Goal: Task Accomplishment & Management: Manage account settings

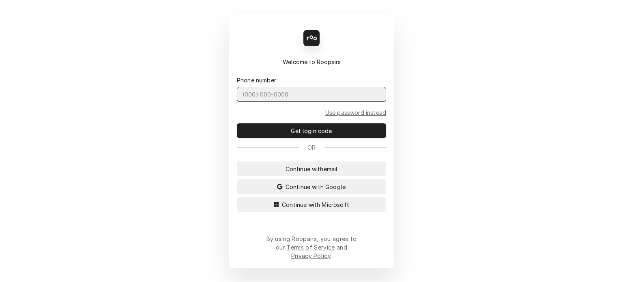
click at [327, 102] on input "Dynamic Content Wrapper" at bounding box center [311, 94] width 149 height 15
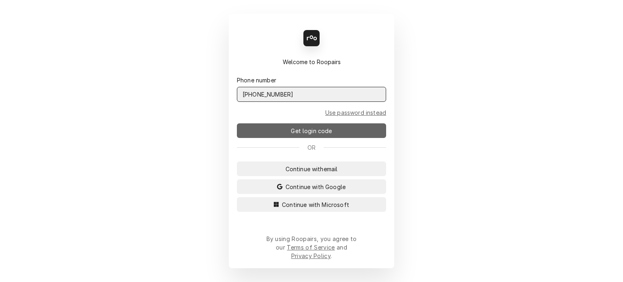
type input "(727) 215-5775"
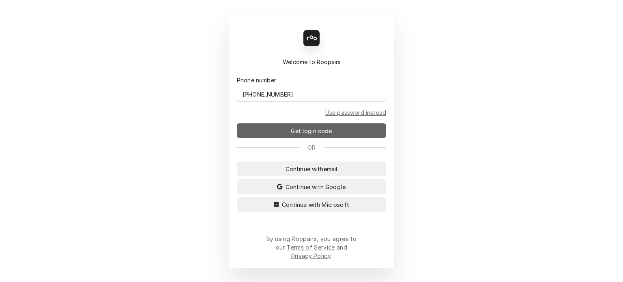
click at [323, 135] on span "Get login code" at bounding box center [311, 130] width 44 height 9
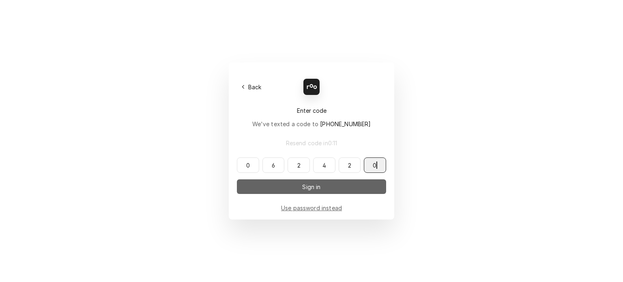
type input "062420"
click at [313, 193] on button "Sign in" at bounding box center [311, 186] width 149 height 15
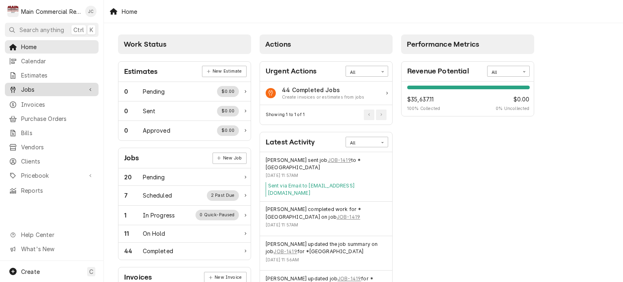
click at [32, 86] on span "Jobs" at bounding box center [51, 89] width 61 height 9
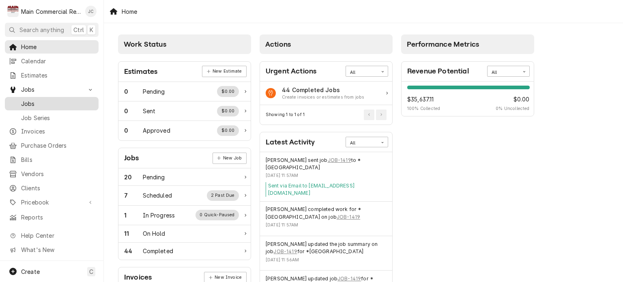
click at [29, 99] on span "Jobs" at bounding box center [57, 103] width 73 height 9
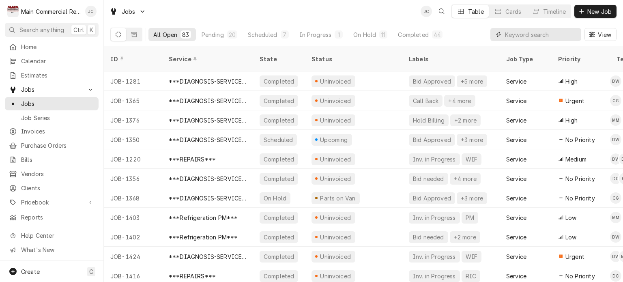
click at [518, 37] on input "Dynamic Content Wrapper" at bounding box center [541, 34] width 72 height 13
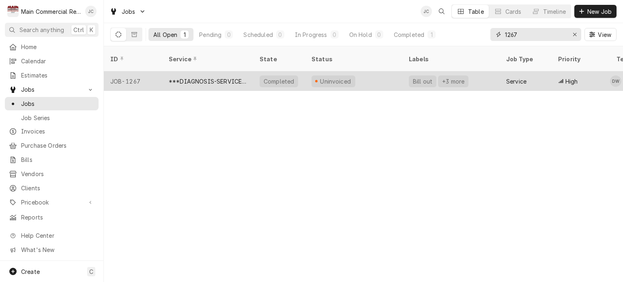
type input "1267"
click at [225, 77] on div "***DIAGNOSIS-SERVICE CALL***" at bounding box center [208, 81] width 78 height 9
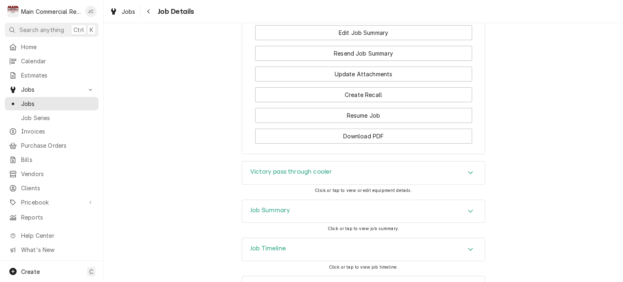
scroll to position [1517, 0]
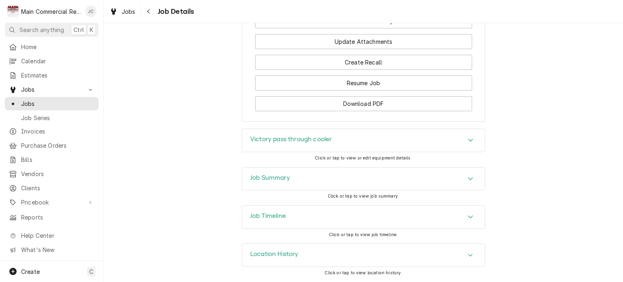
click at [478, 182] on div "Job Summary" at bounding box center [363, 178] width 242 height 23
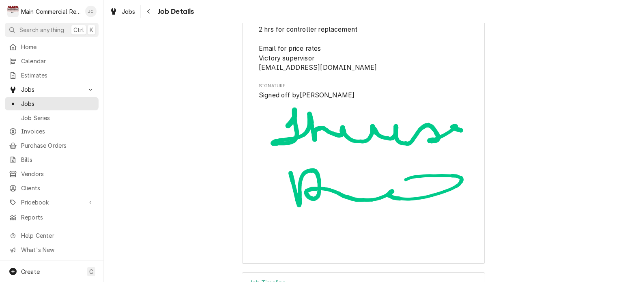
scroll to position [2798, 0]
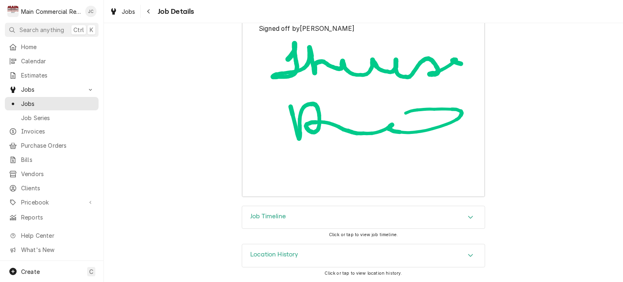
click at [439, 218] on div "Job Timeline" at bounding box center [363, 217] width 242 height 23
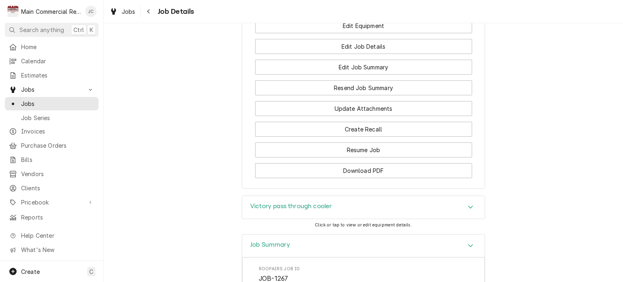
scroll to position [1378, 0]
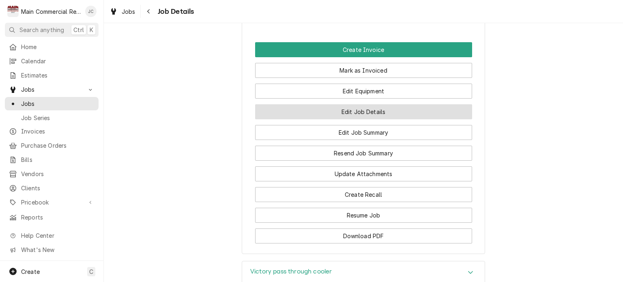
click at [357, 116] on button "Edit Job Details" at bounding box center [363, 111] width 217 height 15
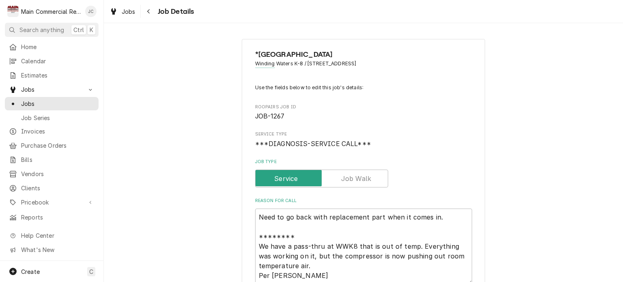
type textarea "x"
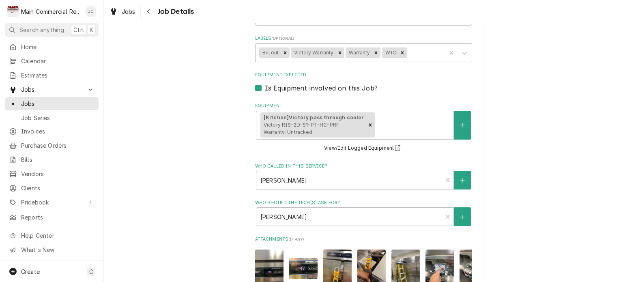
scroll to position [689, 0]
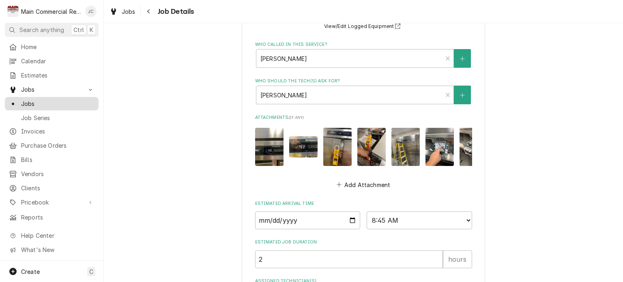
click at [56, 103] on span "Jobs" at bounding box center [57, 103] width 73 height 9
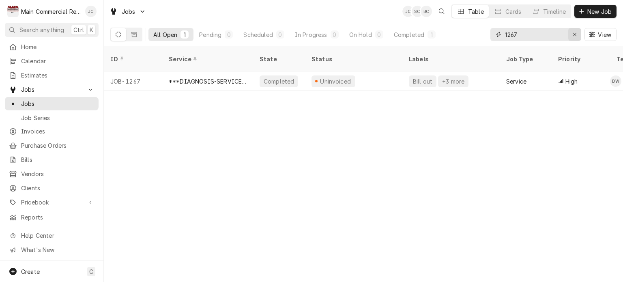
click at [574, 34] on icon "Erase input" at bounding box center [574, 35] width 4 height 6
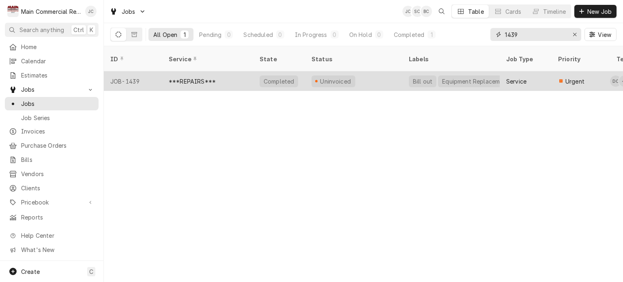
type input "1439"
click at [247, 72] on div "***REPAIRS***" at bounding box center [207, 80] width 91 height 19
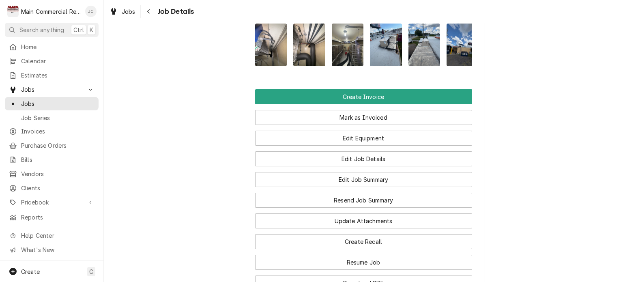
scroll to position [1087, 0]
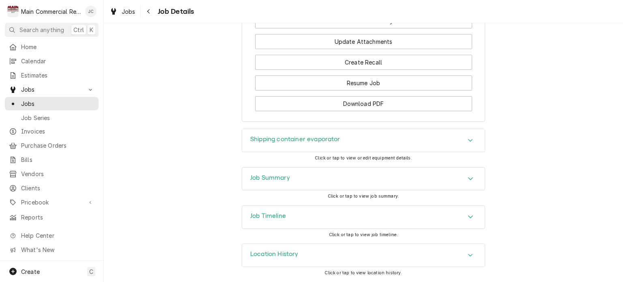
click at [439, 178] on div "Job Summary" at bounding box center [363, 178] width 242 height 23
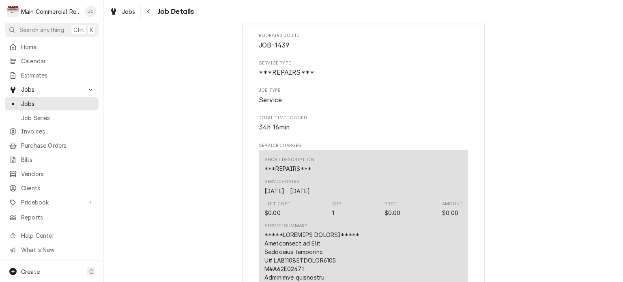
scroll to position [1075, 0]
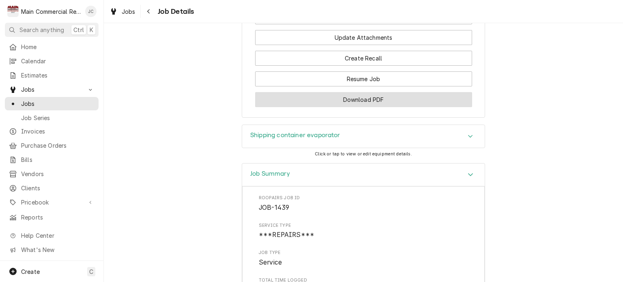
click at [365, 107] on button "Download PDF" at bounding box center [363, 99] width 217 height 15
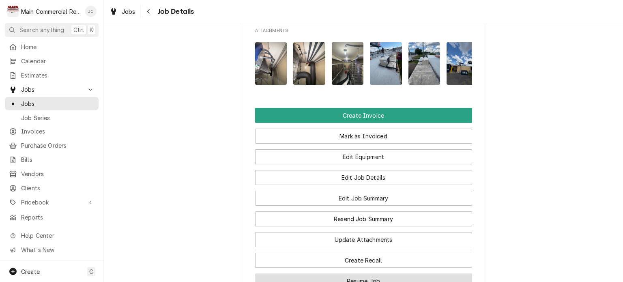
scroll to position [872, 0]
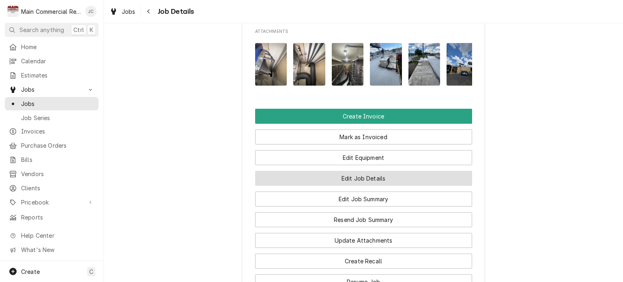
click at [364, 186] on button "Edit Job Details" at bounding box center [363, 178] width 217 height 15
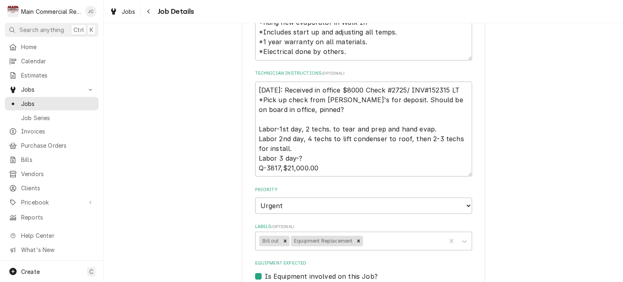
scroll to position [284, 0]
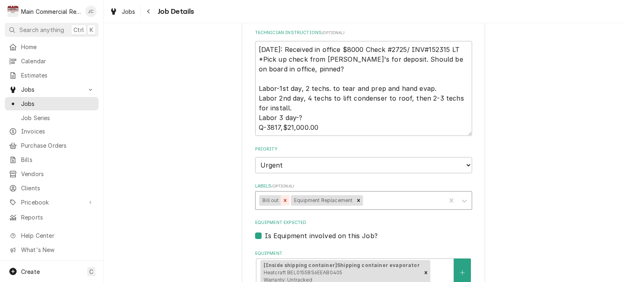
click at [283, 201] on icon "Remove Bill out" at bounding box center [284, 200] width 3 height 3
type textarea "x"
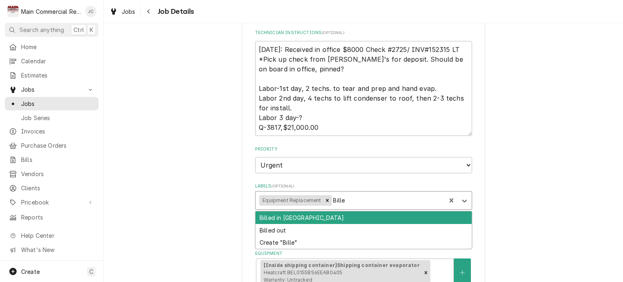
type input "Billed"
click at [332, 217] on div "Billed in [GEOGRAPHIC_DATA]" at bounding box center [363, 217] width 216 height 13
type textarea "x"
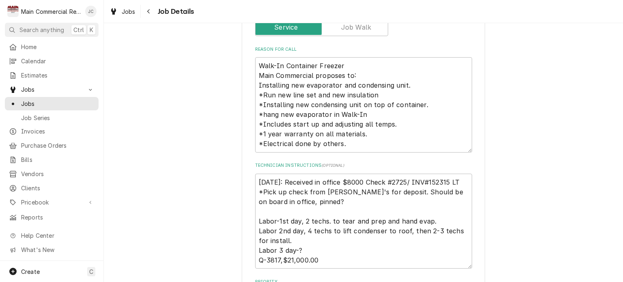
scroll to position [162, 0]
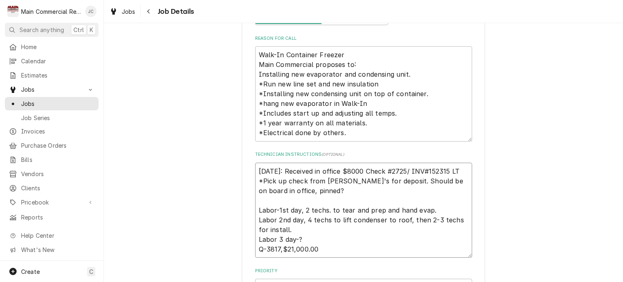
click at [256, 167] on textarea "[DATE]: Received in office $8000 Check #2725/ INV#152315 LT *Pick up check from…" at bounding box center [363, 210] width 217 height 95
type textarea "x"
type textarea "9/29/25: Received in office $8000 Check #2725/ INV#152315 LT *Pick up check fro…"
type textarea "x"
type textarea "I 9/29/25: Received in office $8000 Check #2725/ INV#152315 LT *Pick up check f…"
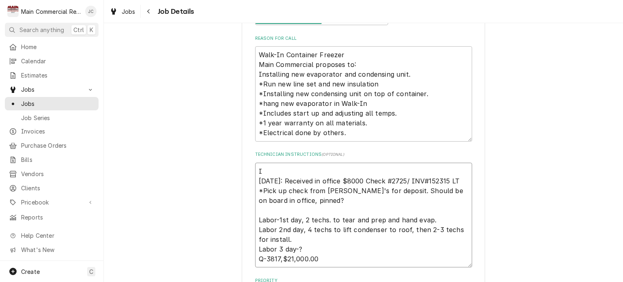
type textarea "x"
type textarea "In 9/29/25: Received in office $8000 Check #2725/ INV#152315 LT *Pick up check …"
type textarea "x"
type textarea "Inv 9/29/25: Received in office $8000 Check #2725/ INV#152315 LT *Pick up check…"
type textarea "x"
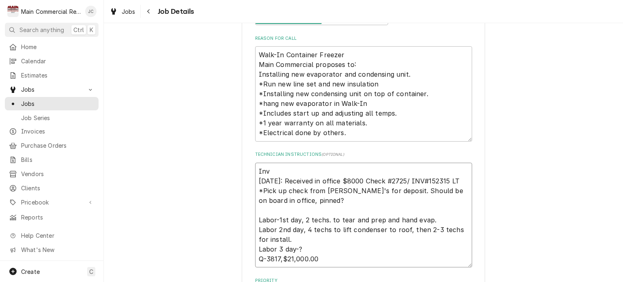
type textarea "Invo 9/29/25: Received in office $8000 Check #2725/ INV#152315 LT *Pick up chec…"
type textarea "x"
type textarea "Invoi 9/29/25: Received in office $8000 Check #2725/ INV#152315 LT *Pick up che…"
type textarea "x"
type textarea "Invoicd 9/29/25: Received in office $8000 Check #2725/ INV#152315 LT *Pick up c…"
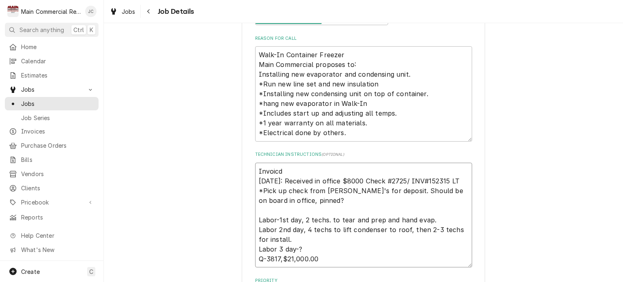
type textarea "x"
type textarea "Invoicde 9/29/25: Received in office $8000 Check #2725/ INV#152315 LT *Pick up …"
type textarea "x"
type textarea "Invoicdel 9/29/25: Received in office $8000 Check #2725/ INV#152315 LT *Pick up…"
type textarea "x"
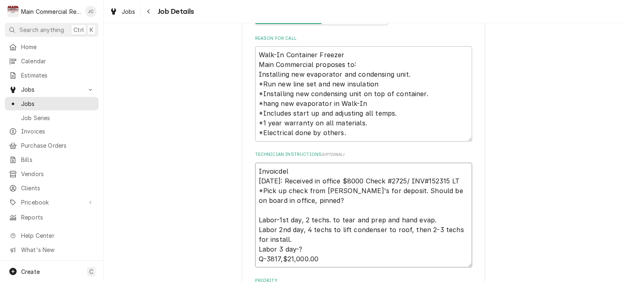
type textarea "Invoicde 9/29/25: Received in office $8000 Check #2725/ INV#152315 LT *Pick up …"
type textarea "x"
type textarea "Invoicd 9/29/25: Received in office $8000 Check #2725/ INV#152315 LT *Pick up c…"
type textarea "x"
type textarea "Invoic 9/29/25: Received in office $8000 Check #2725/ INV#152315 LT *Pick up ch…"
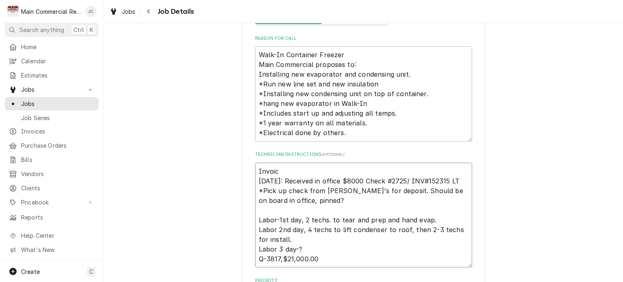
type textarea "x"
type textarea "Invoice 9/29/25: Received in office $8000 Check #2725/ INV#152315 LT *Pick up c…"
type textarea "x"
type textarea "Invoice# 9/29/25: Received in office $8000 Check #2725/ INV#152315 LT *Pick up …"
type textarea "x"
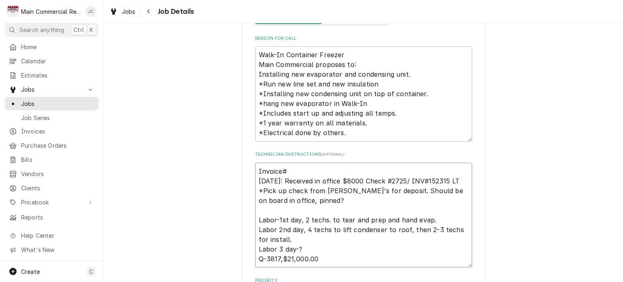
type textarea "Invoice#1 9/29/25: Received in office $8000 Check #2725/ INV#152315 LT *Pick up…"
type textarea "x"
type textarea "Invoice#15 9/29/25: Received in office $8000 Check #2725/ INV#152315 LT *Pick u…"
type textarea "x"
type textarea "Invoice#152 9/29/25: Received in office $8000 Check #2725/ INV#152315 LT *Pick …"
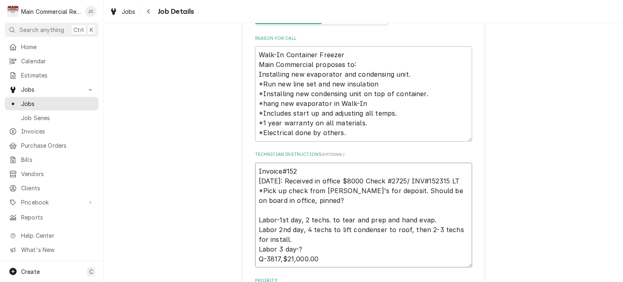
type textarea "x"
type textarea "Invoice#1523 9/29/25: Received in office $8000 Check #2725/ INV#152315 LT *Pick…"
type textarea "x"
type textarea "Invoice#15233 9/29/25: Received in office $8000 Check #2725/ INV#152315 LT *Pic…"
type textarea "x"
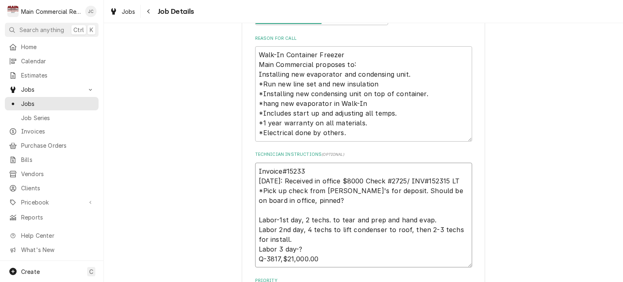
type textarea "Invoice#152337 [DATE]: Received in office $8000 Check #2725/ INV#152315 LT *Pic…"
type textarea "x"
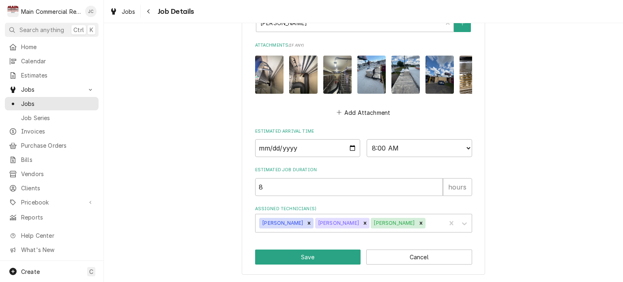
scroll to position [641, 0]
type textarea "Invoice#152337 [DATE]: Received in office $8000 Check #2725/ INV#152315 LT *Pic…"
click at [313, 256] on button "Save" at bounding box center [308, 256] width 106 height 15
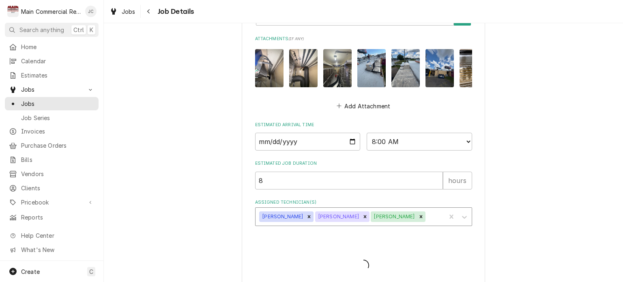
type textarea "x"
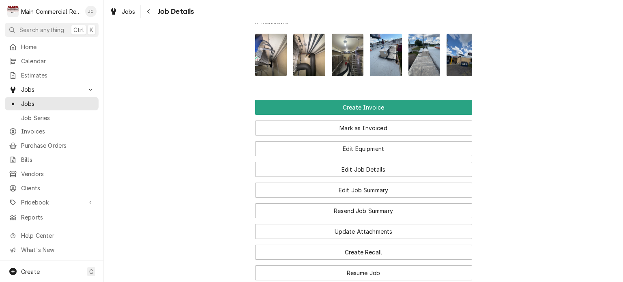
scroll to position [892, 0]
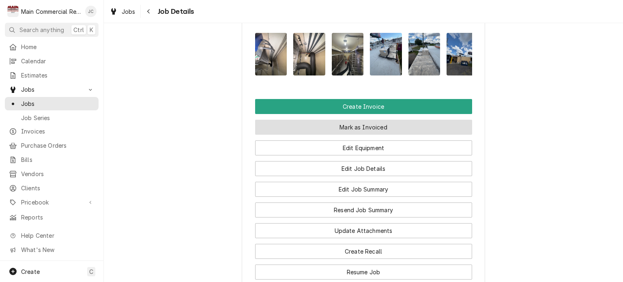
click at [374, 135] on button "Mark as Invoiced" at bounding box center [363, 127] width 217 height 15
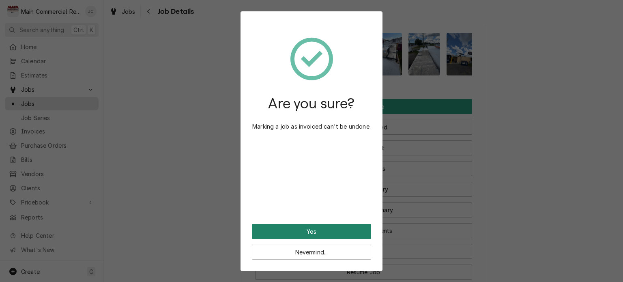
click at [306, 227] on button "Yes" at bounding box center [311, 231] width 119 height 15
